Goal: Use online tool/utility: Utilize a website feature to perform a specific function

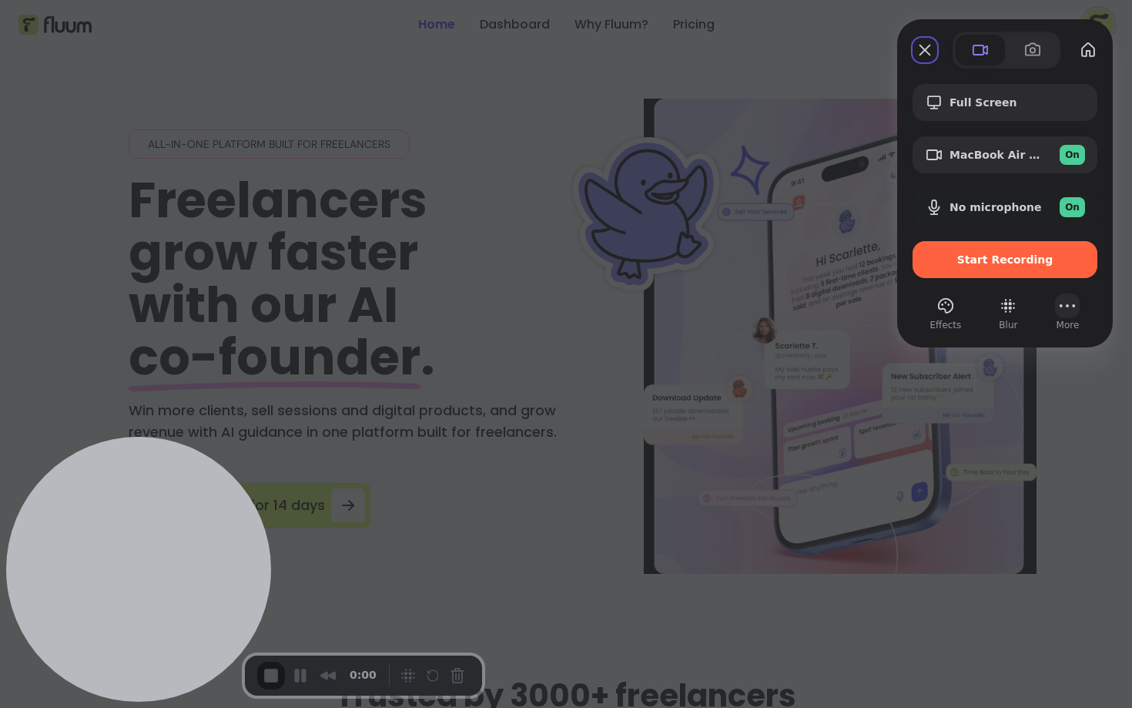
click at [1079, 304] on div "open menu" at bounding box center [1067, 306] width 25 height 25
click at [905, 190] on div "Full Screen MacBook Air Camera (0000:0001) On No microphone On Start Recording …" at bounding box center [1005, 200] width 216 height 263
click at [876, 269] on div at bounding box center [566, 354] width 1132 height 708
click at [834, 246] on div at bounding box center [566, 354] width 1132 height 708
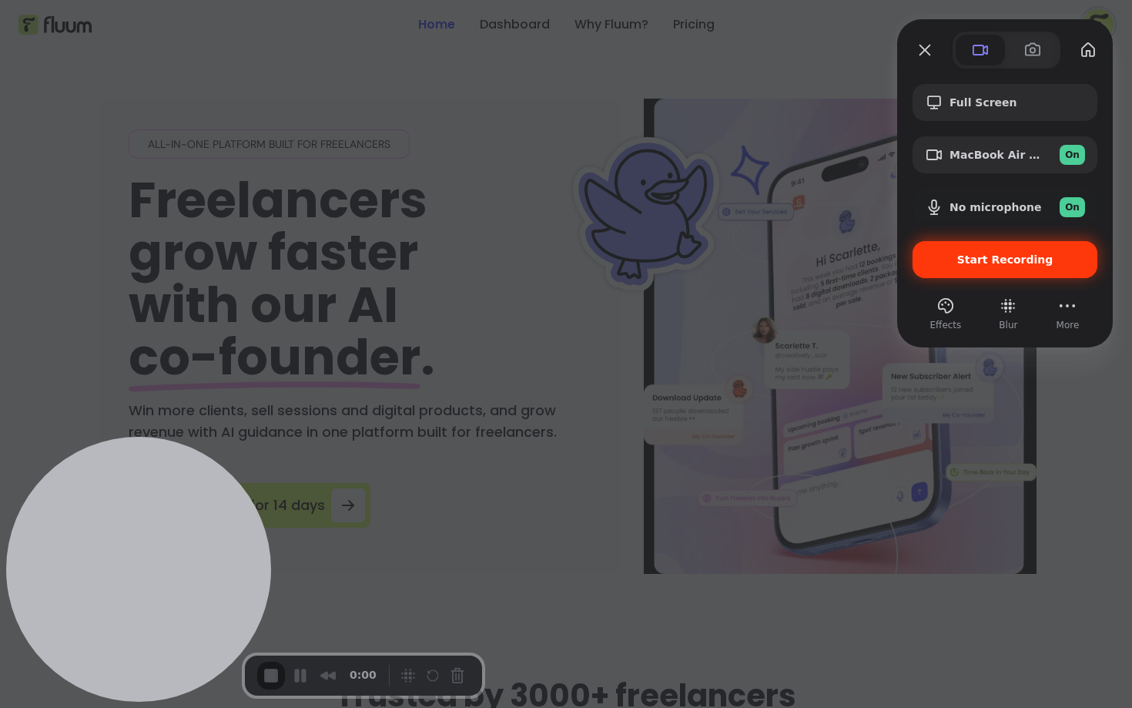
click at [983, 270] on div "Start Recording" at bounding box center [1005, 259] width 185 height 37
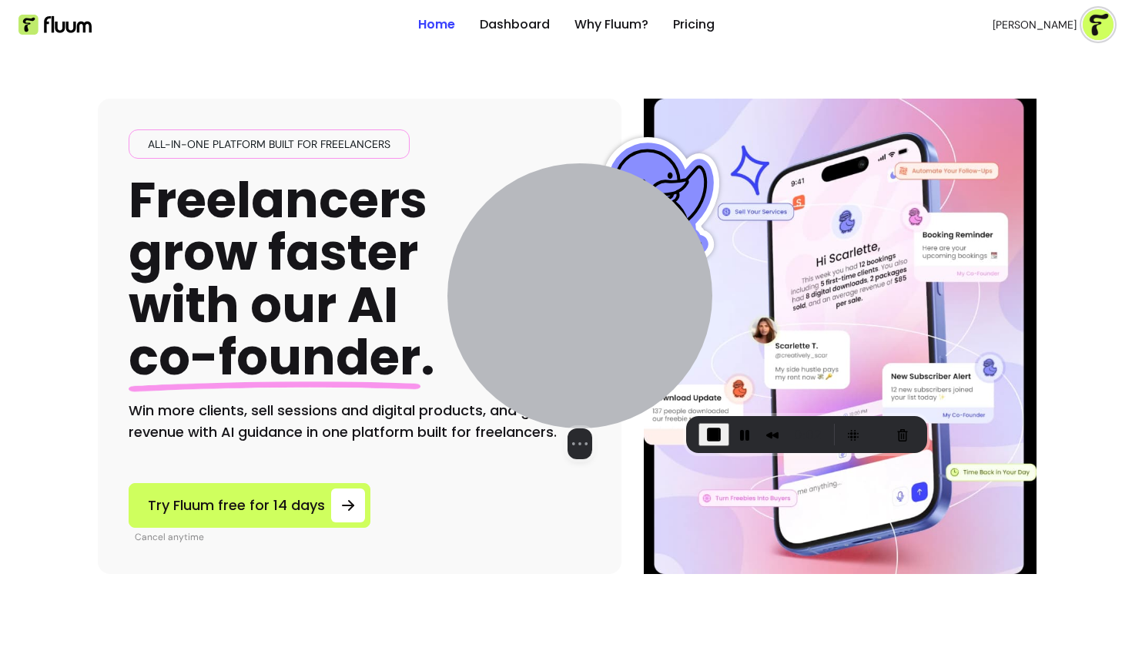
drag, startPoint x: 134, startPoint y: 541, endPoint x: 576, endPoint y: 335, distance: 487.7
click at [576, 335] on div at bounding box center [580, 295] width 265 height 265
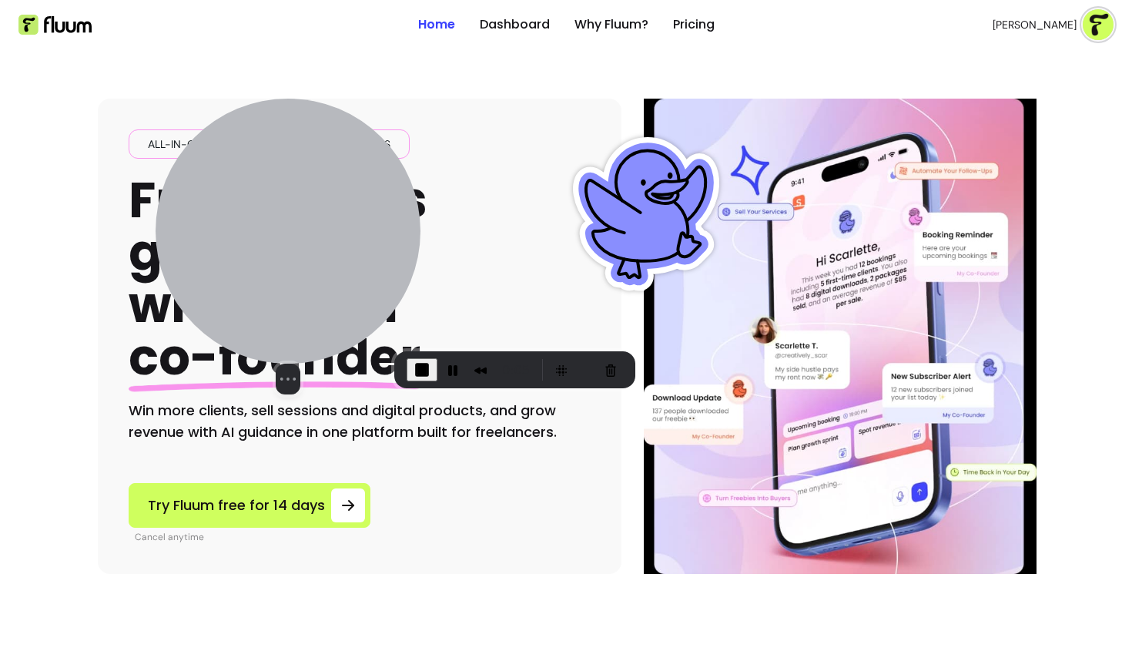
drag, startPoint x: 624, startPoint y: 266, endPoint x: 330, endPoint y: 204, distance: 299.9
click at [330, 204] on div at bounding box center [288, 231] width 265 height 265
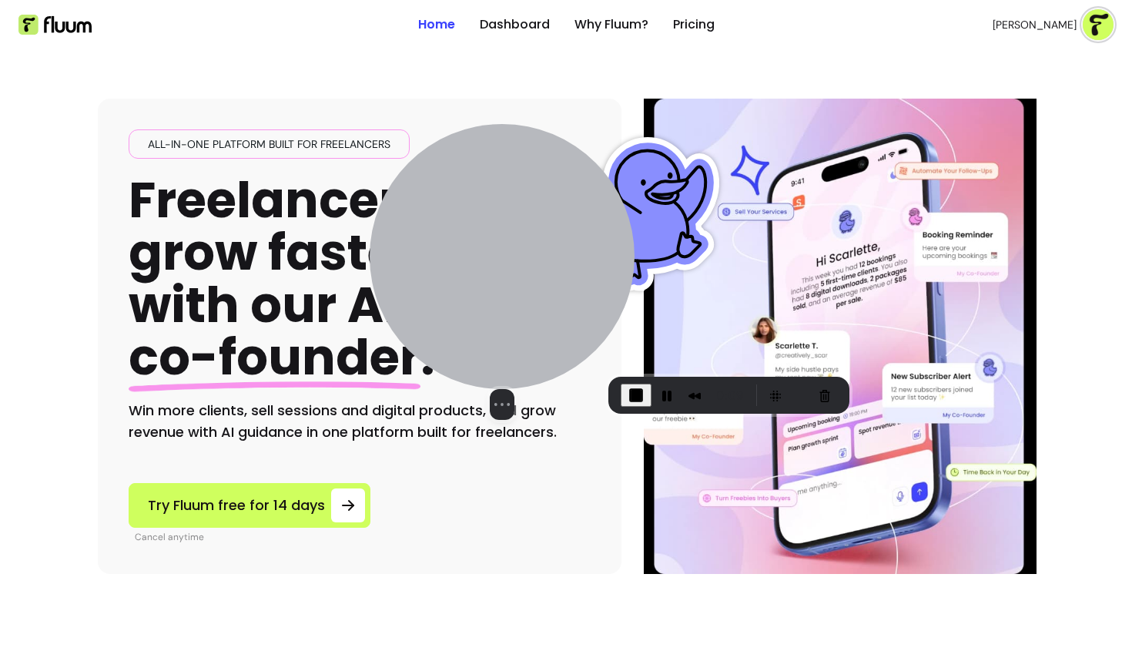
drag, startPoint x: 341, startPoint y: 193, endPoint x: 487, endPoint y: 300, distance: 180.7
click at [606, 368] on div "Select video screen size" at bounding box center [502, 272] width 265 height 296
click at [630, 559] on body "Home Dashboard Why Fluum? Pricing Scarlette G. open navigation menu All-in-one …" at bounding box center [566, 334] width 1132 height 668
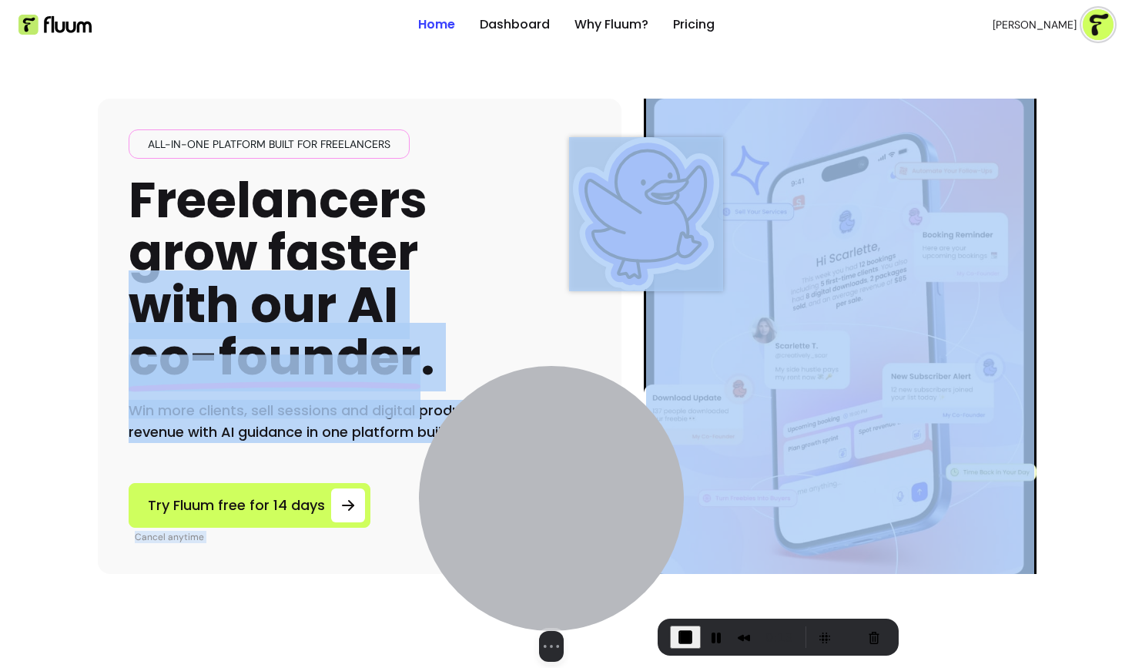
drag, startPoint x: 485, startPoint y: 299, endPoint x: 572, endPoint y: 437, distance: 162.7
click at [572, 437] on body "Home Dashboard Why Fluum? Pricing Scarlette G. open navigation menu All-in-one …" at bounding box center [566, 334] width 1132 height 668
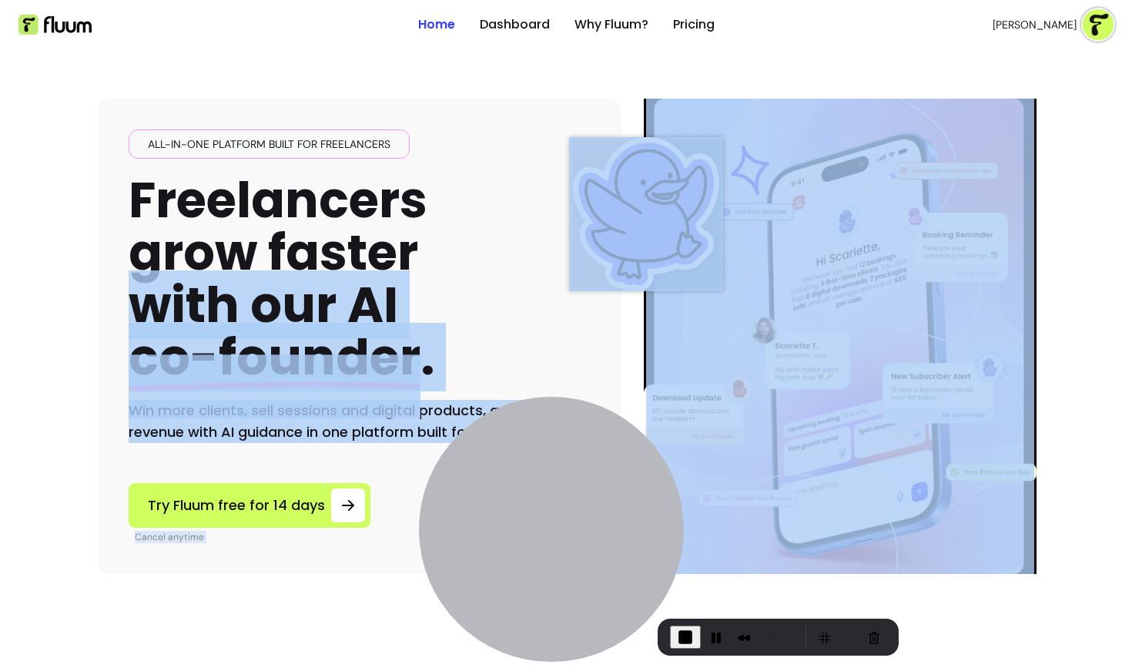
click at [524, 317] on div "All-in-one platform built for freelancers Freelancers grow faster with our AI c…" at bounding box center [360, 286] width 462 height 314
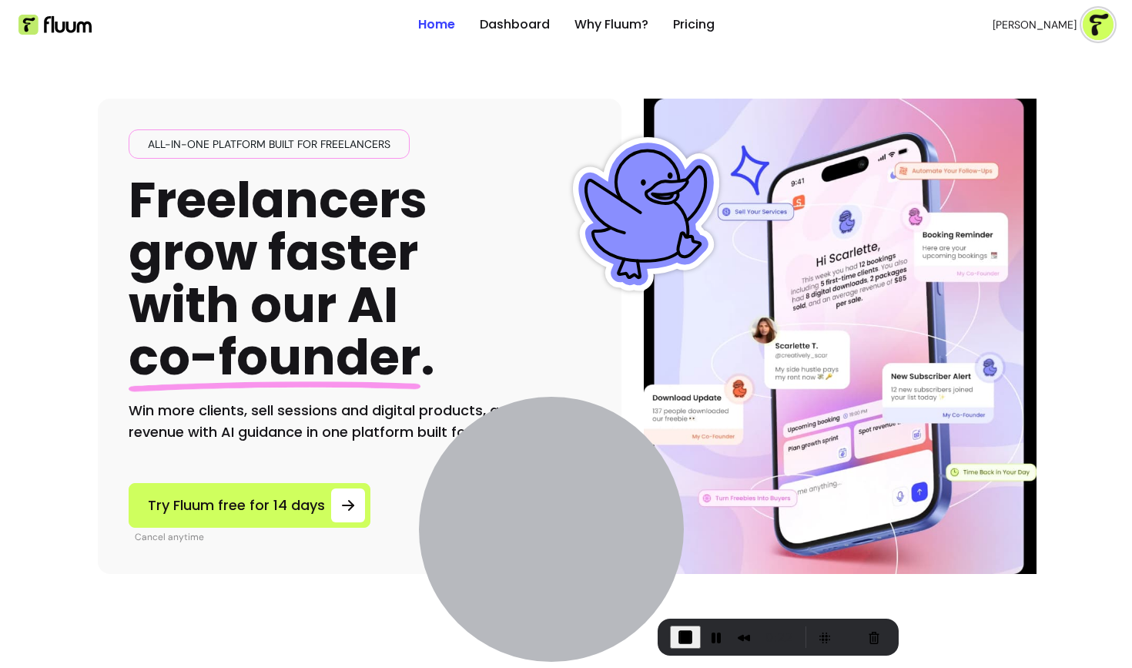
click at [681, 643] on span "End Recording" at bounding box center [685, 637] width 18 height 18
